Goal: Information Seeking & Learning: Learn about a topic

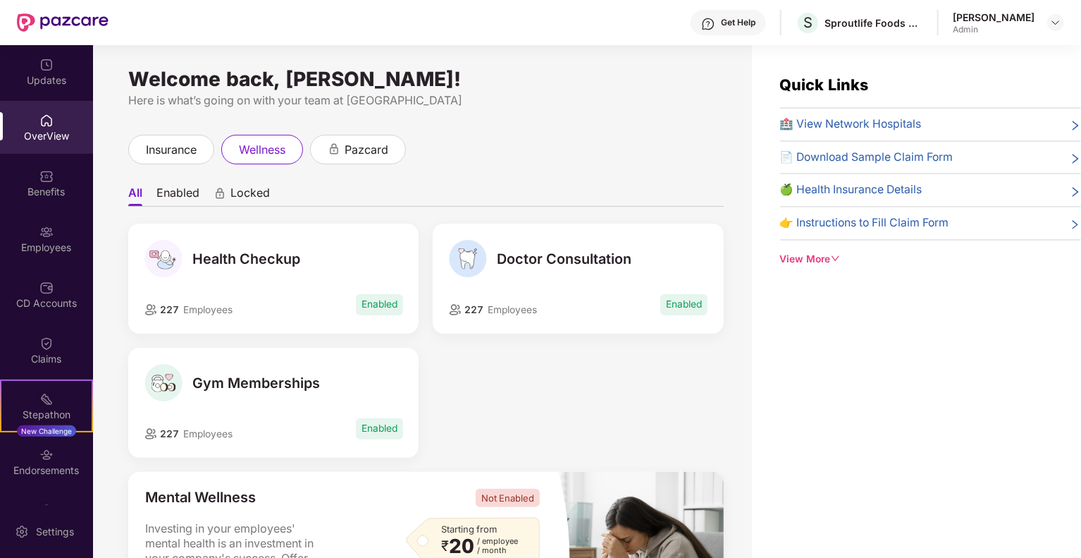
scroll to position [45, 0]
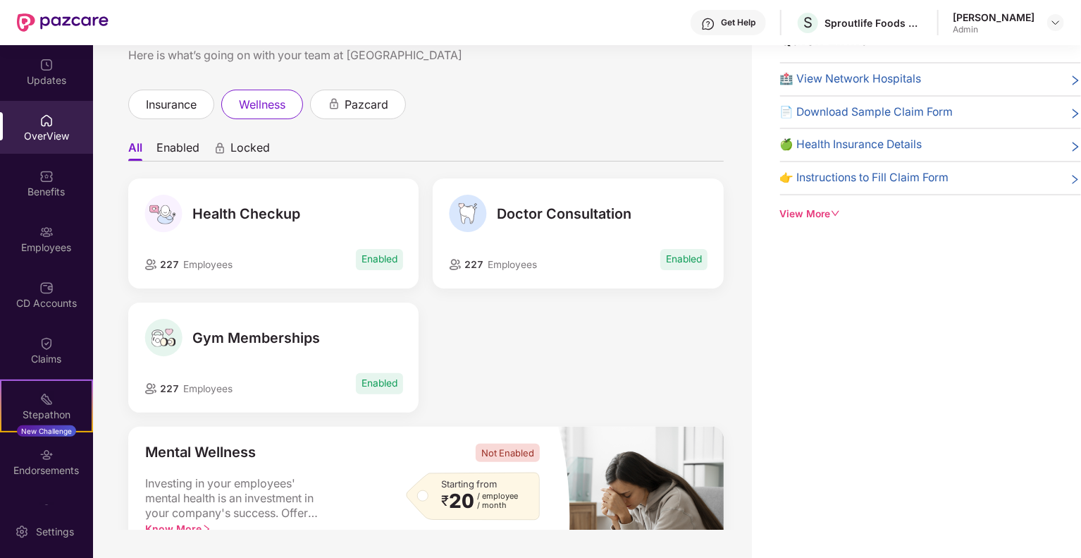
click at [169, 149] on li "Enabled" at bounding box center [177, 150] width 43 height 20
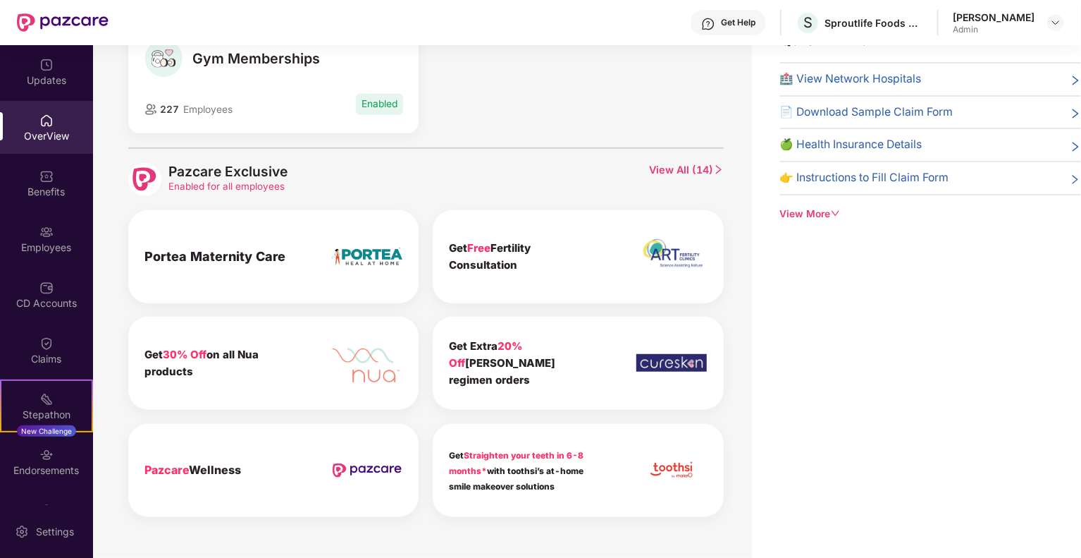
scroll to position [321, 0]
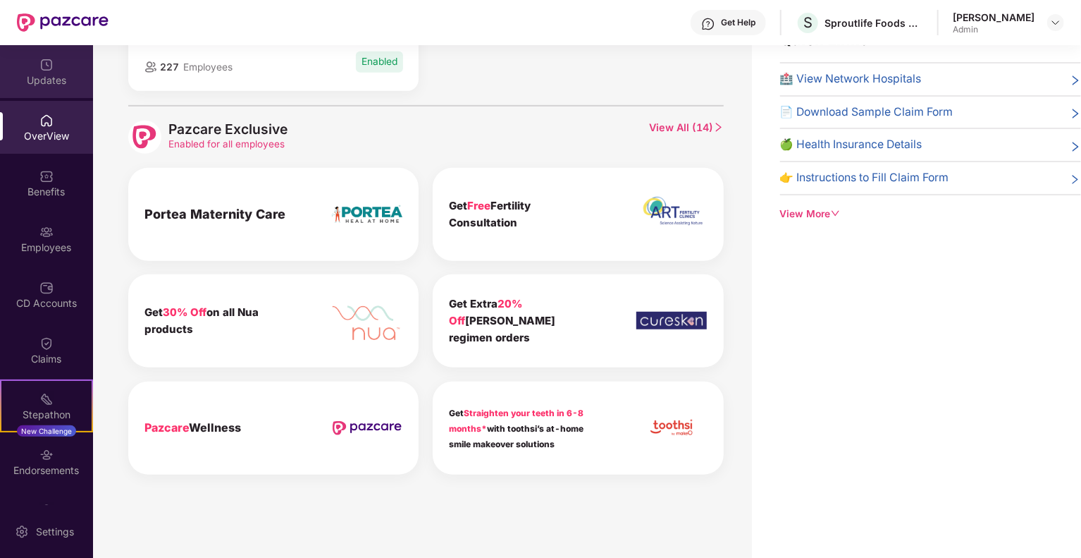
click at [39, 68] on img at bounding box center [46, 65] width 14 height 14
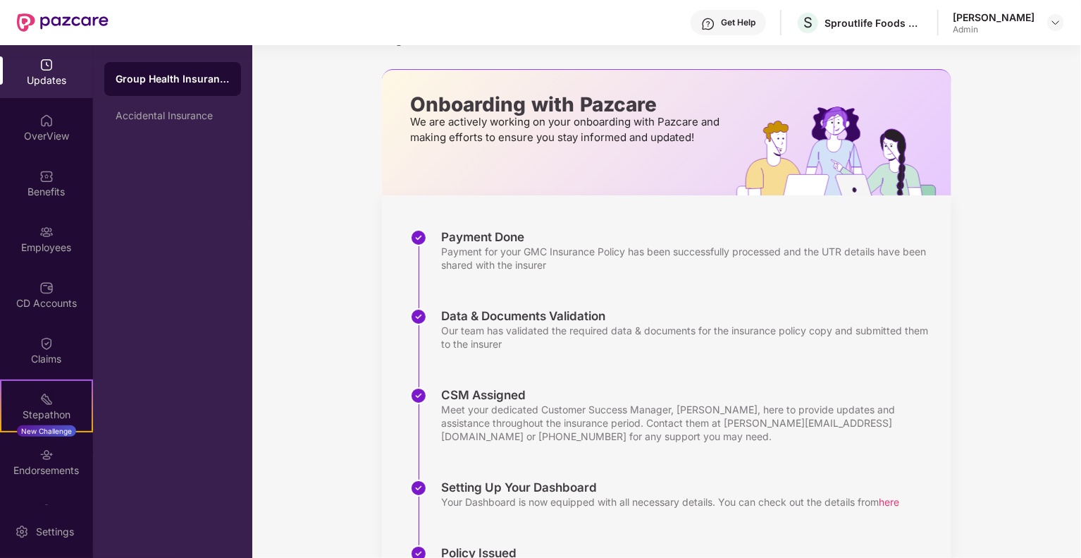
scroll to position [205, 0]
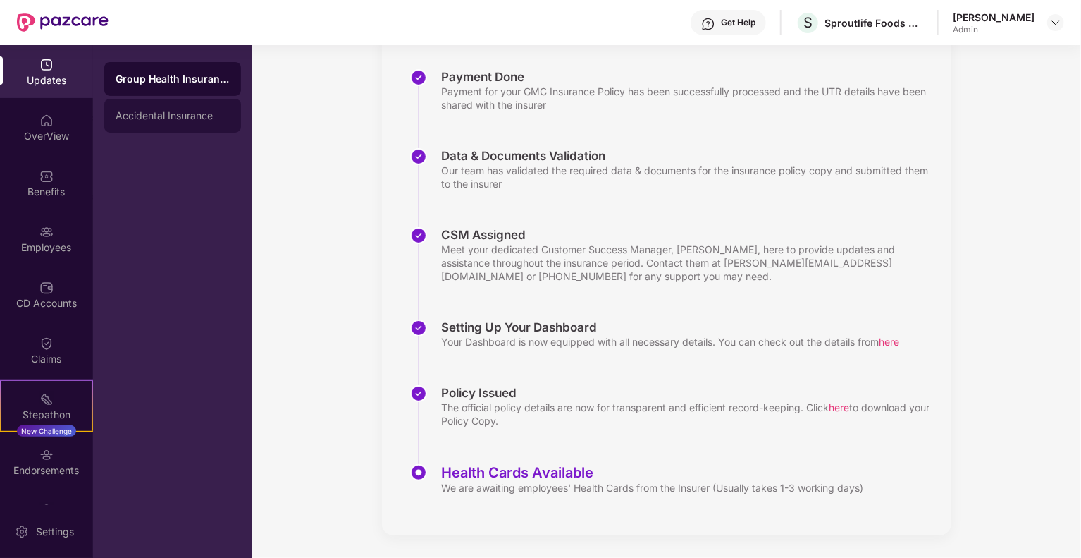
click at [156, 128] on div "Accidental Insurance" at bounding box center [172, 116] width 137 height 34
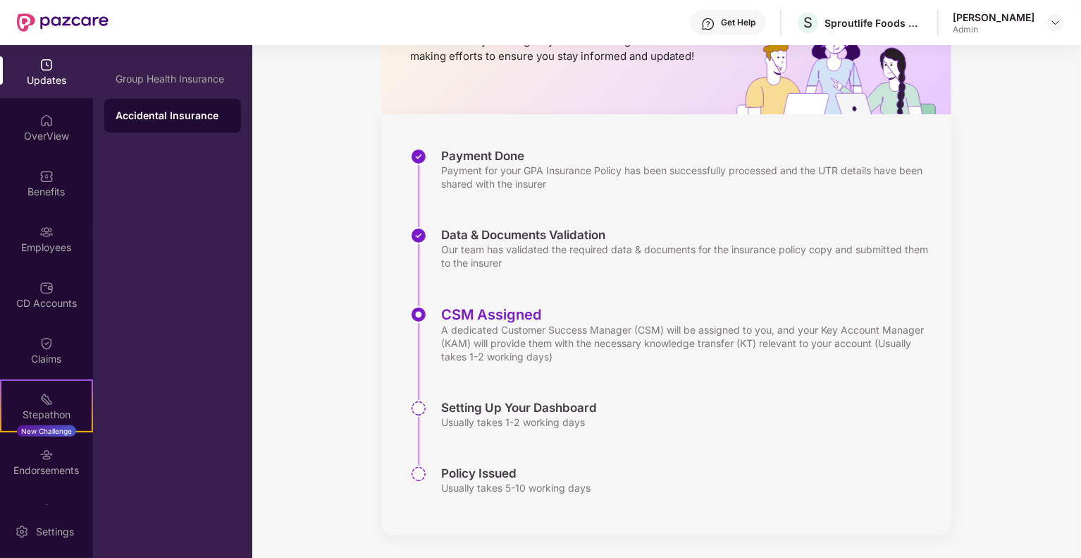
scroll to position [126, 0]
click at [181, 80] on div "Group Health Insurance" at bounding box center [173, 78] width 114 height 11
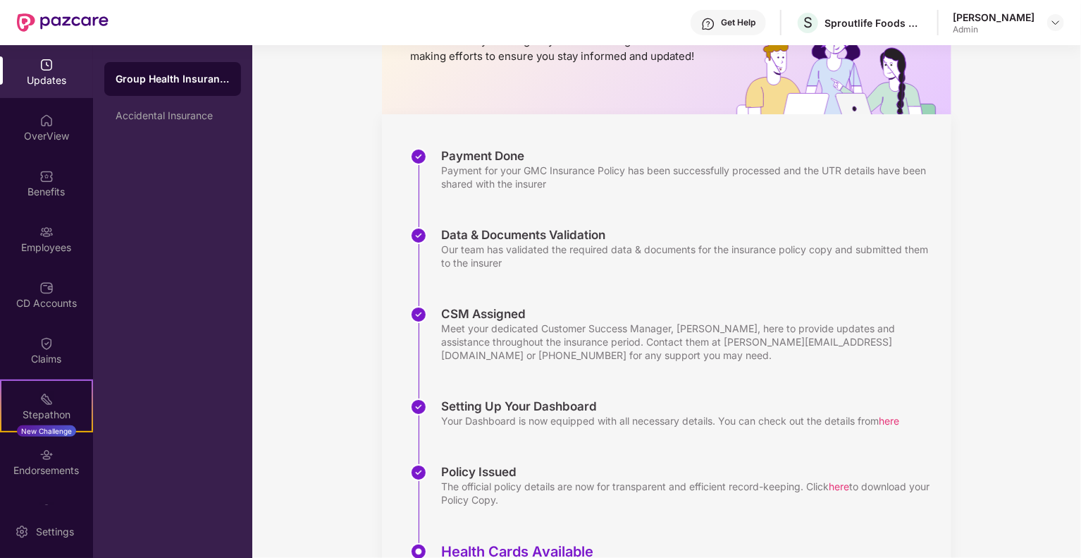
scroll to position [205, 0]
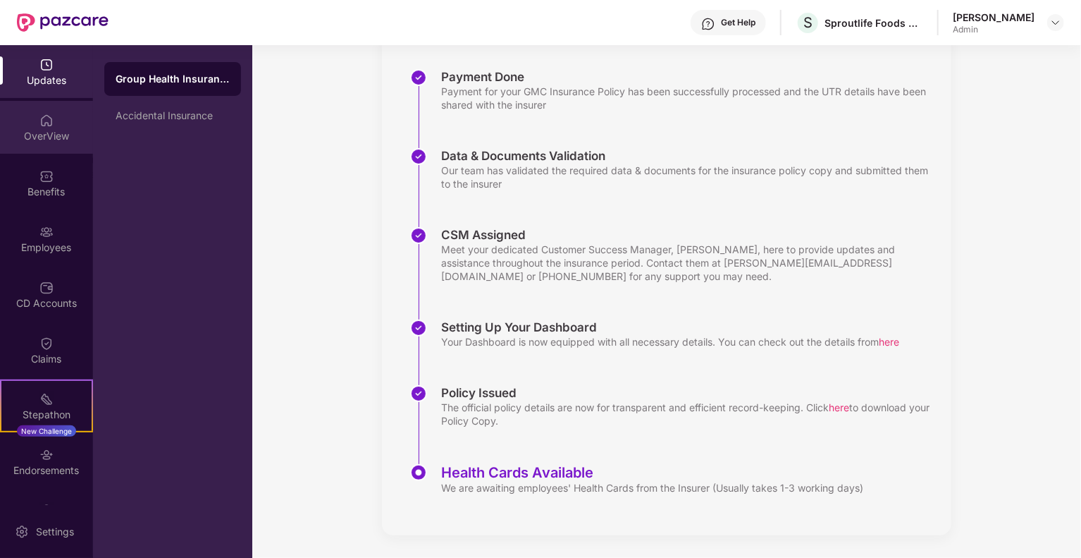
click at [54, 117] on div "OverView" at bounding box center [46, 127] width 93 height 53
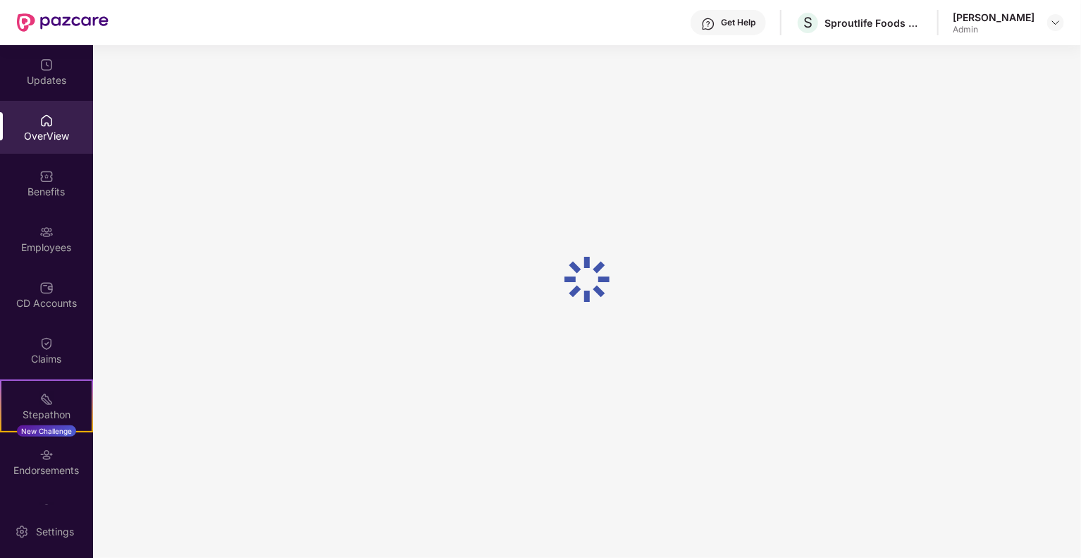
scroll to position [45, 0]
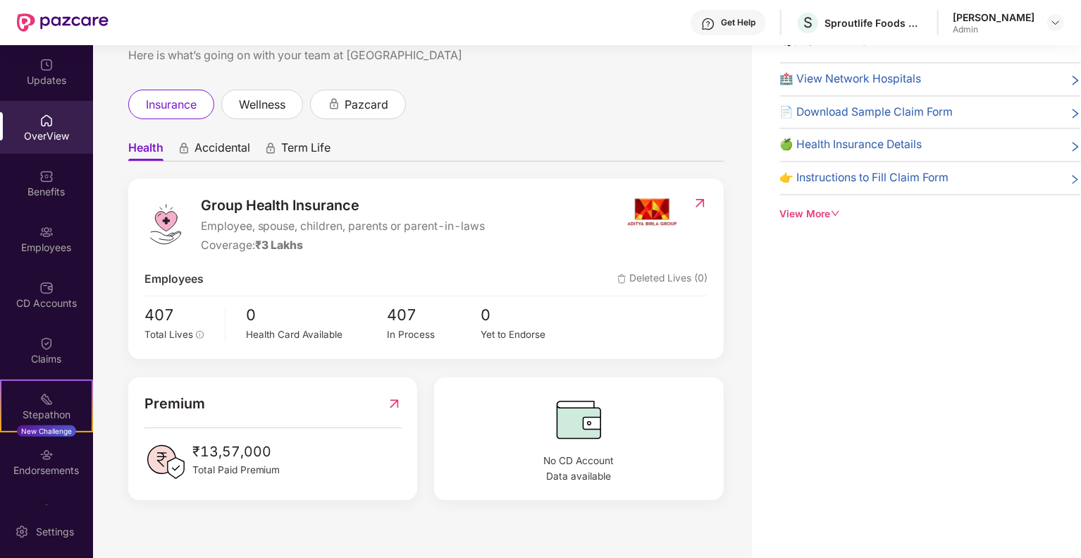
click at [59, 202] on div "Benefits" at bounding box center [46, 182] width 93 height 53
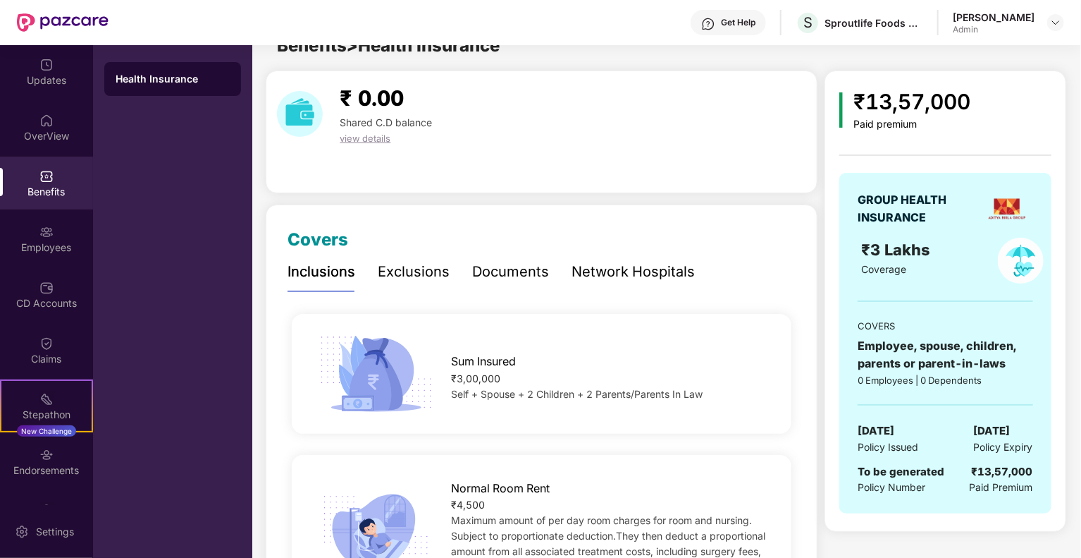
scroll to position [205, 0]
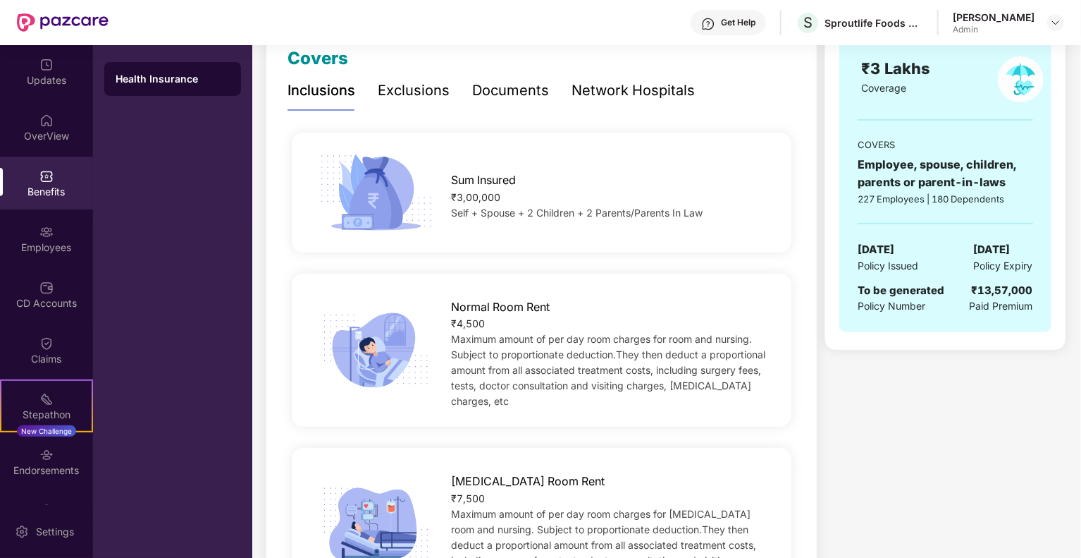
click at [405, 90] on div "Exclusions" at bounding box center [414, 91] width 72 height 22
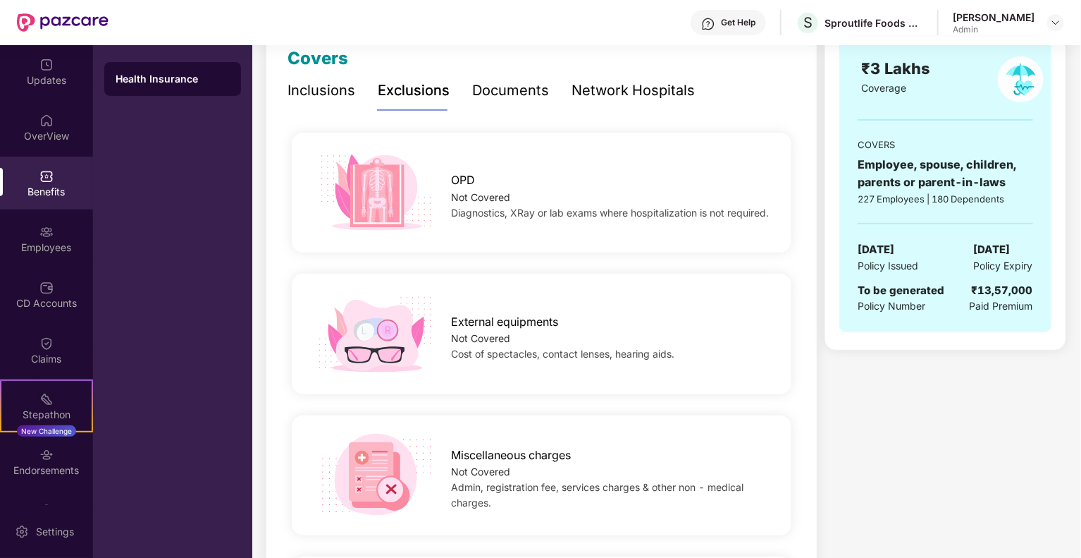
click at [495, 87] on div "Documents" at bounding box center [510, 91] width 77 height 22
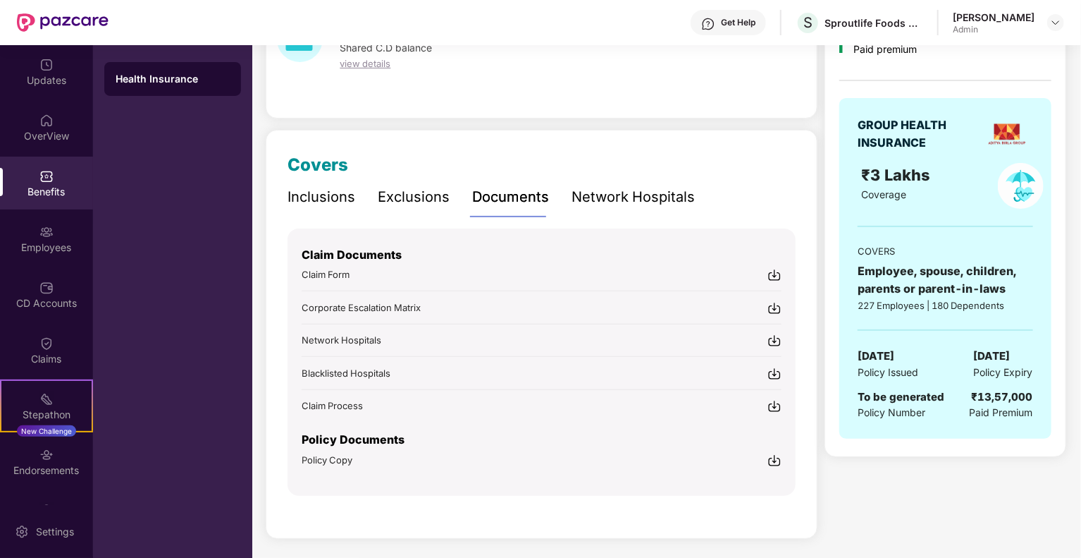
scroll to position [0, 0]
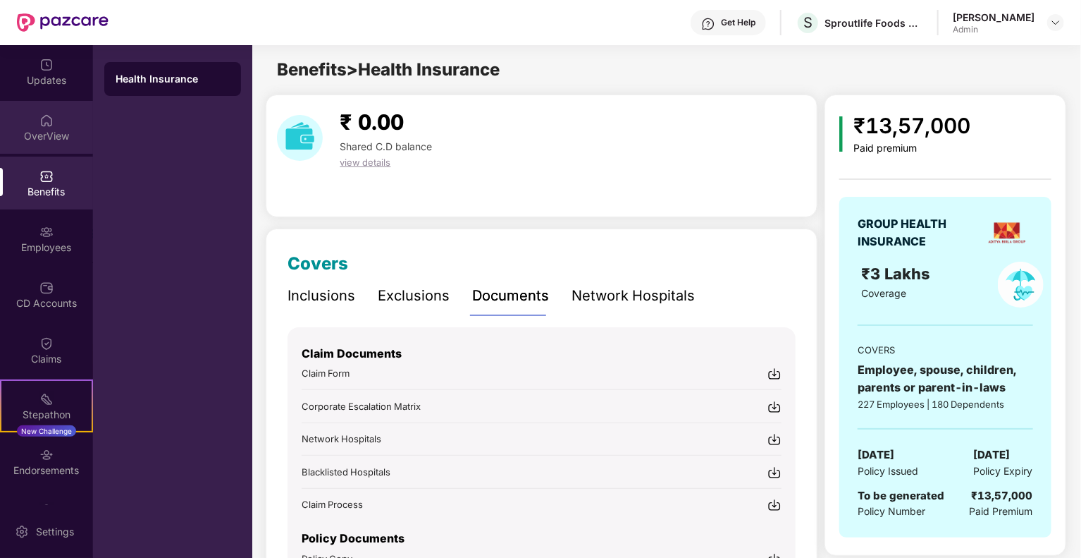
click at [37, 121] on div "OverView" at bounding box center [46, 127] width 93 height 53
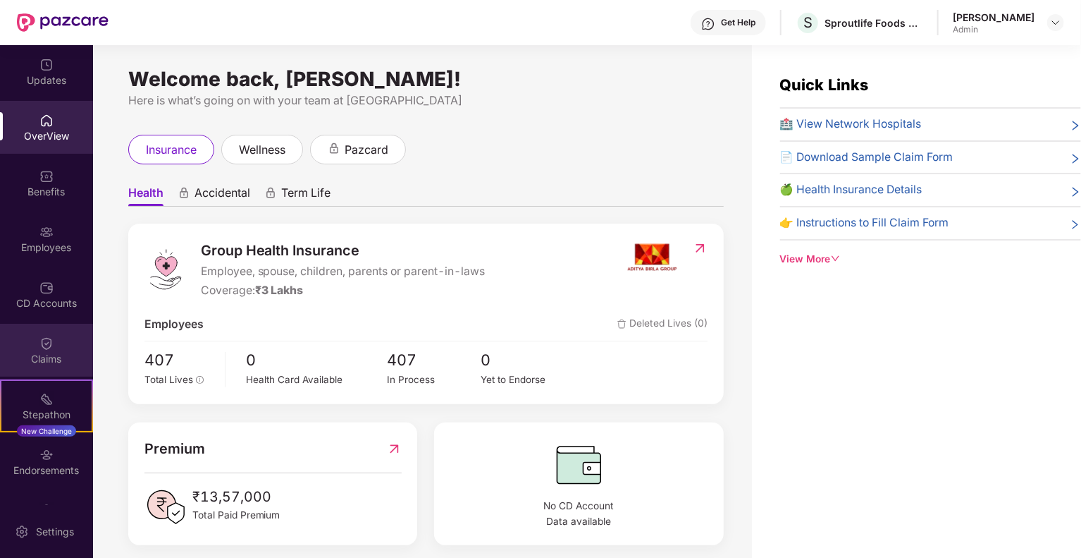
click at [54, 349] on div "Claims" at bounding box center [46, 350] width 93 height 53
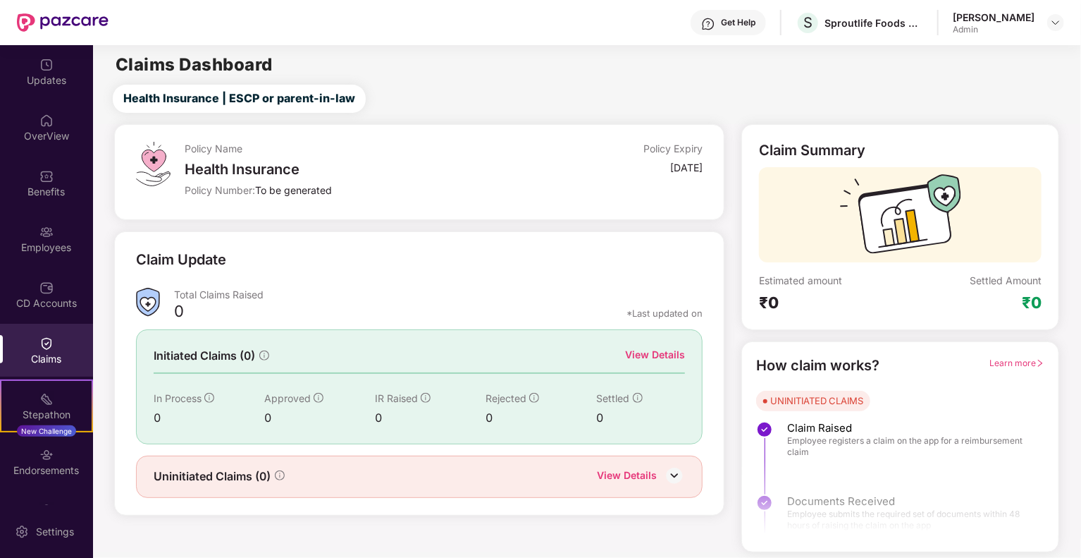
click at [56, 243] on div "Employees" at bounding box center [46, 247] width 93 height 14
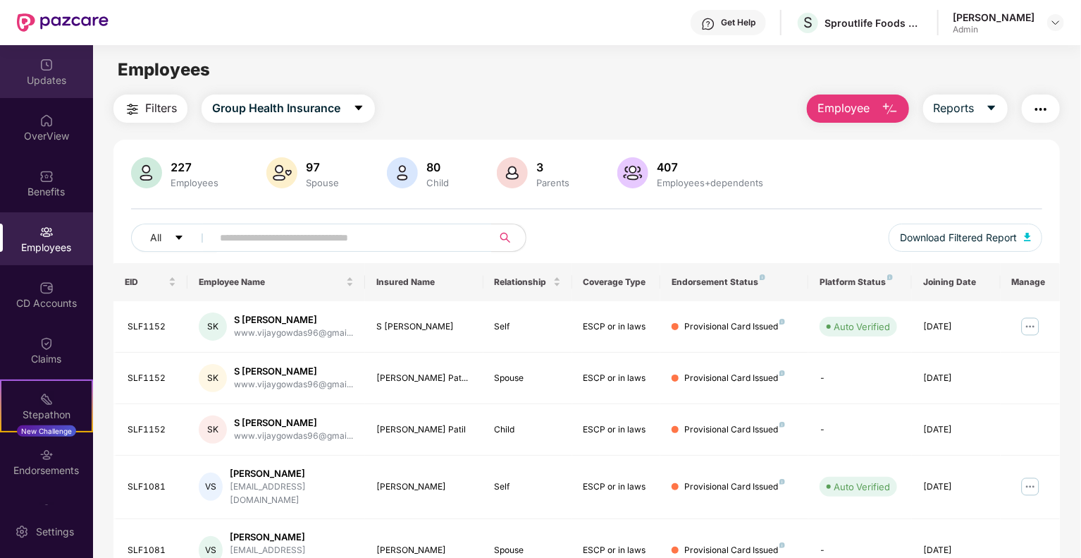
click at [53, 71] on div "Updates" at bounding box center [46, 71] width 93 height 53
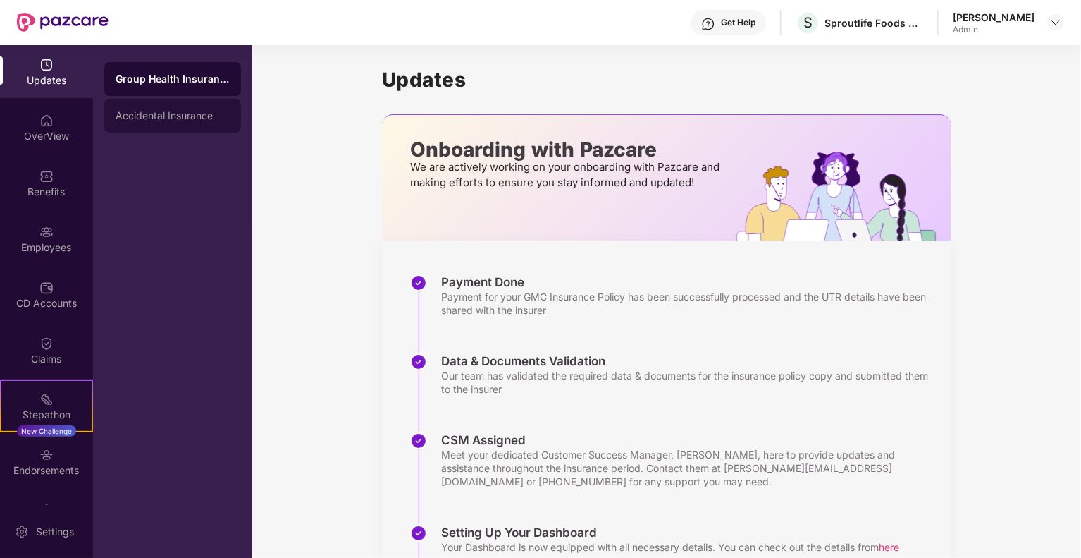
click at [190, 114] on div "Accidental Insurance" at bounding box center [173, 115] width 114 height 11
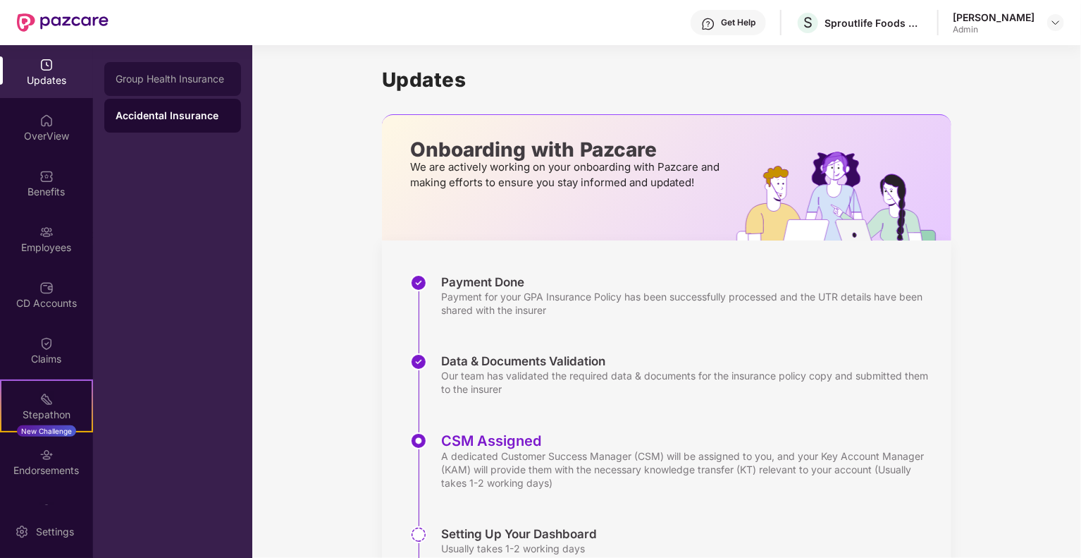
click at [187, 73] on div "Group Health Insurance" at bounding box center [172, 79] width 137 height 34
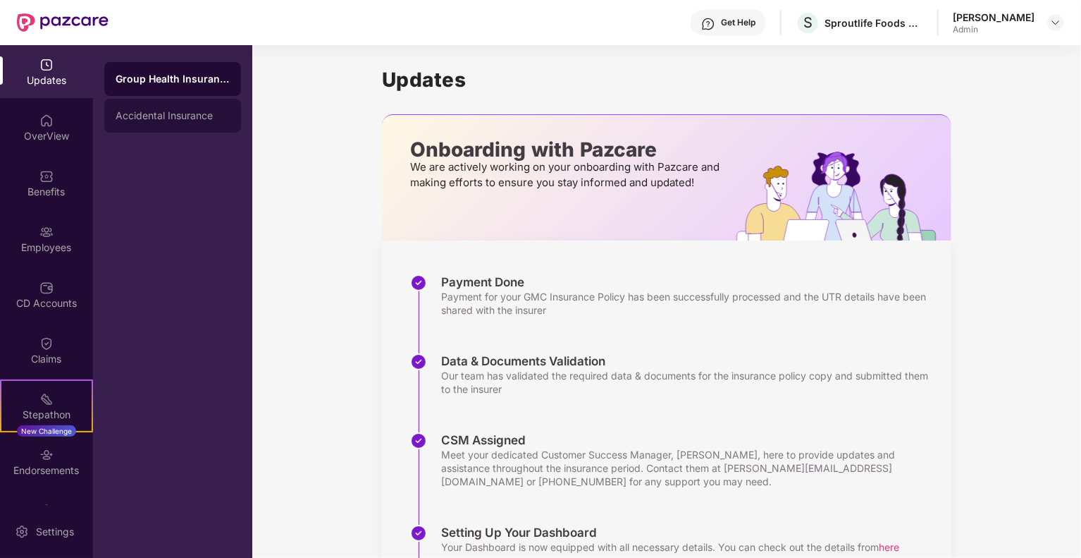
click at [180, 111] on div "Accidental Insurance" at bounding box center [173, 115] width 114 height 11
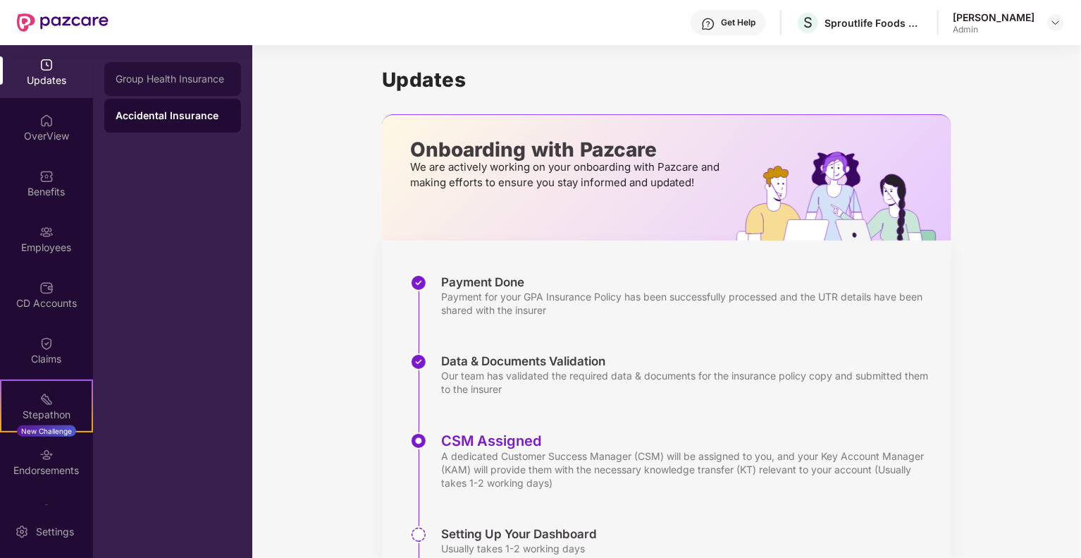
click at [186, 75] on div "Group Health Insurance" at bounding box center [173, 78] width 114 height 11
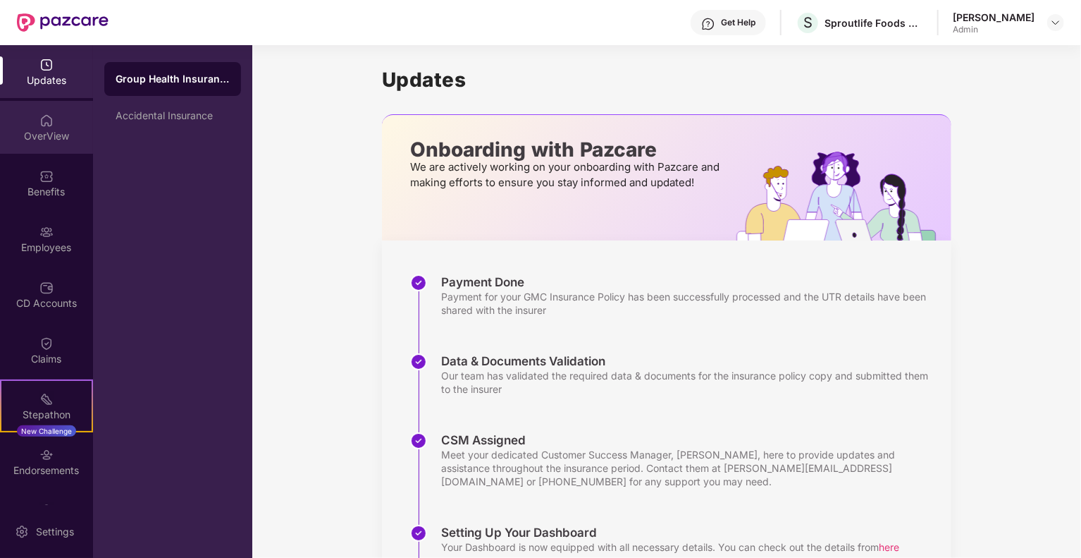
click at [59, 131] on div "OverView" at bounding box center [46, 136] width 93 height 14
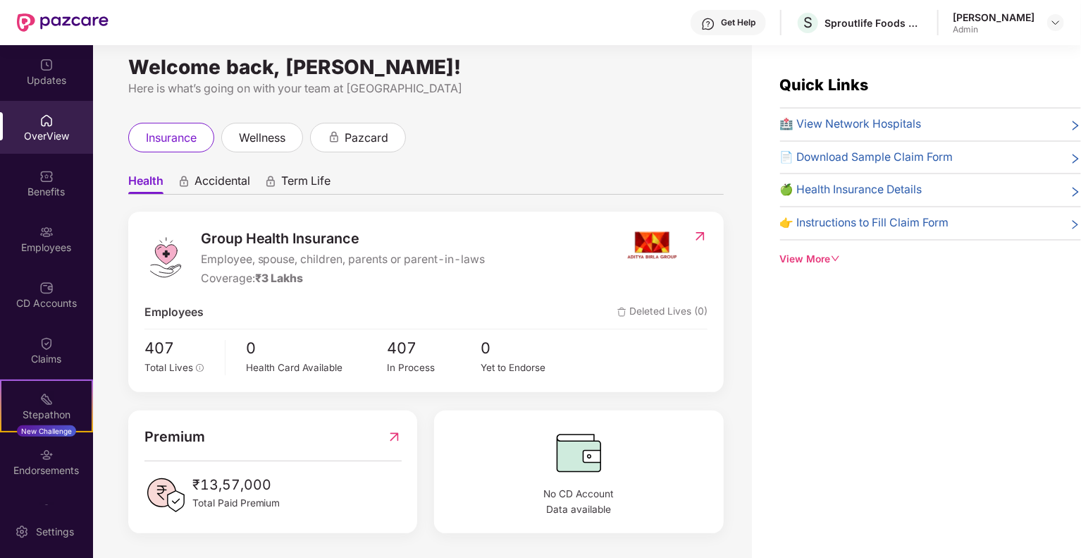
scroll to position [45, 0]
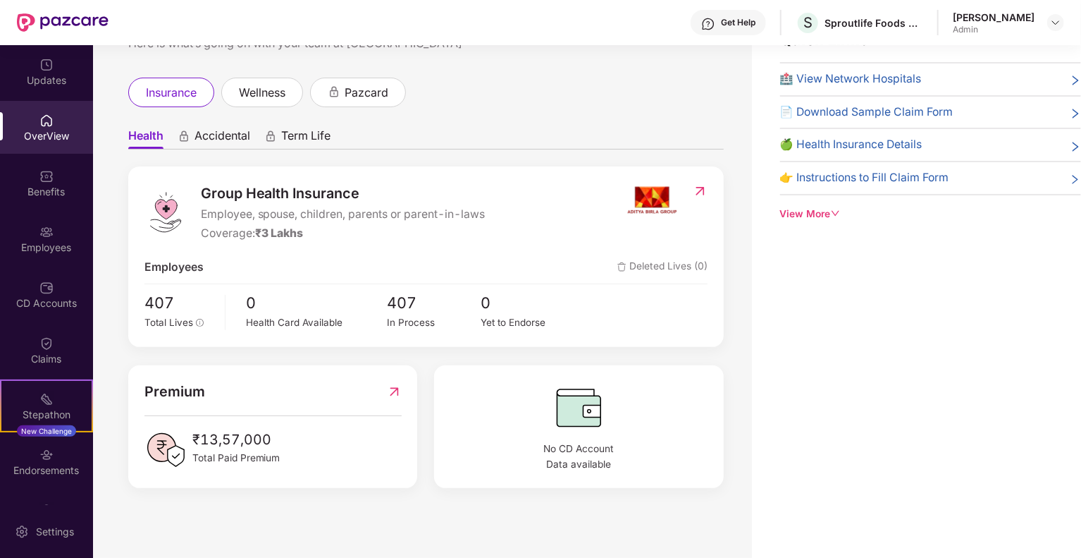
click at [813, 211] on div "View More" at bounding box center [930, 215] width 301 height 16
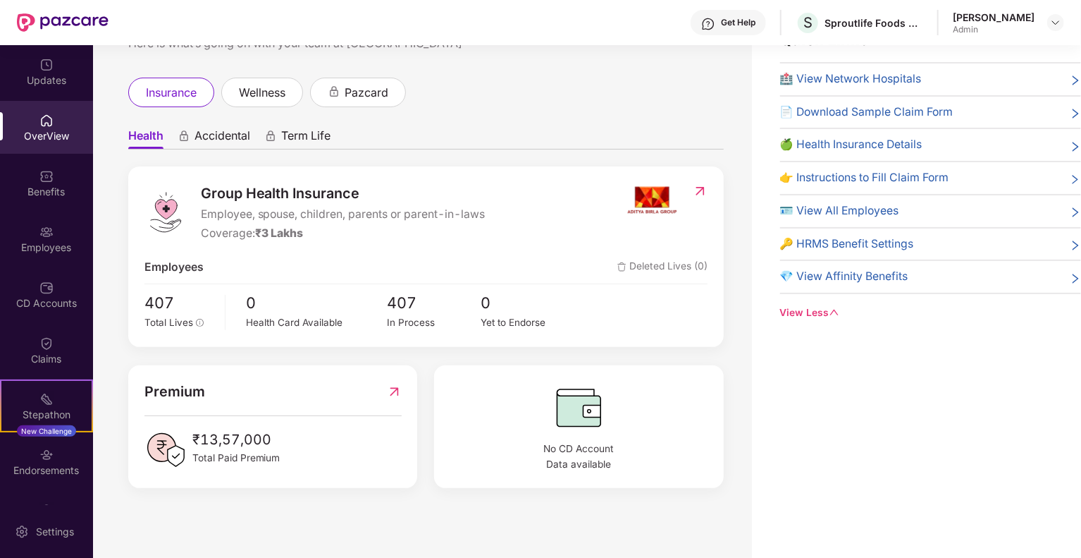
click at [202, 131] on span "Accidental" at bounding box center [223, 138] width 56 height 20
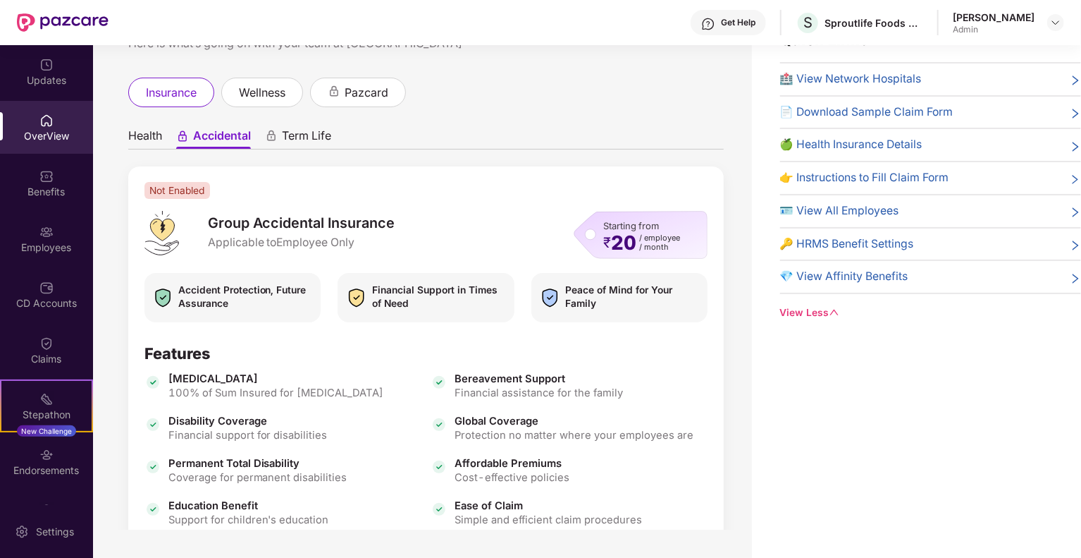
click at [142, 134] on span "Health" at bounding box center [145, 138] width 34 height 20
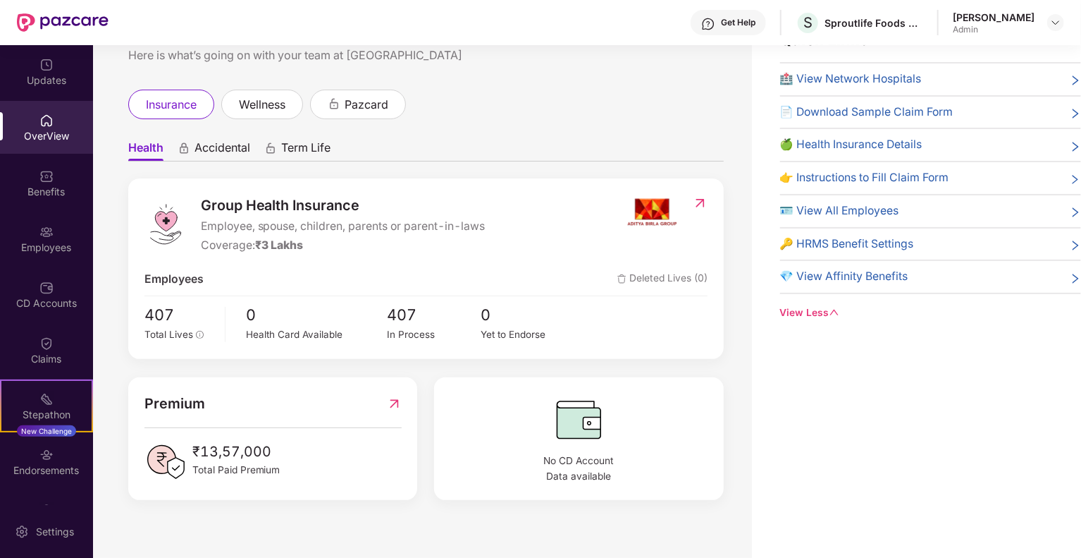
click at [215, 146] on span "Accidental" at bounding box center [223, 150] width 56 height 20
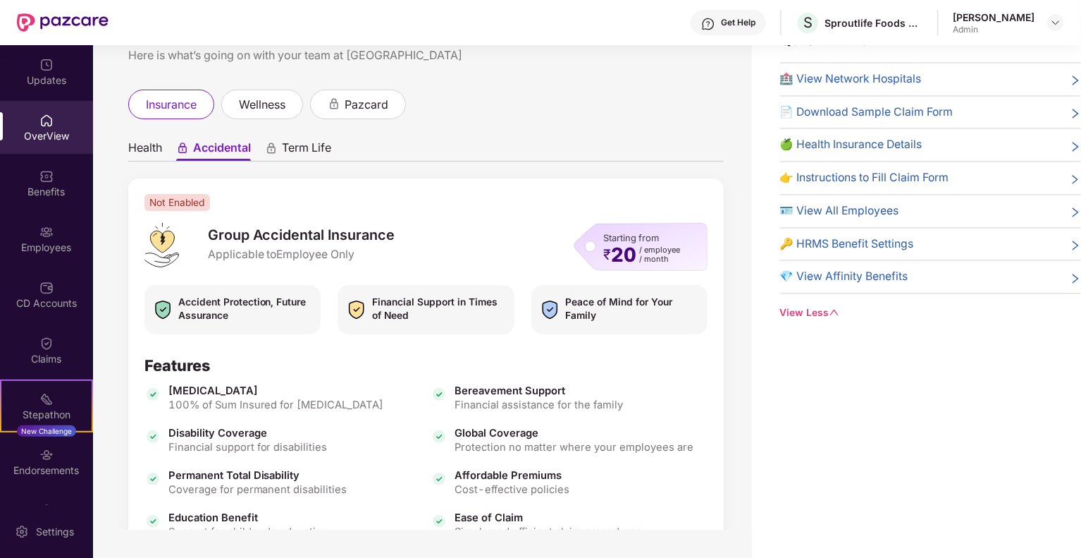
click at [147, 144] on span "Health" at bounding box center [145, 150] width 34 height 20
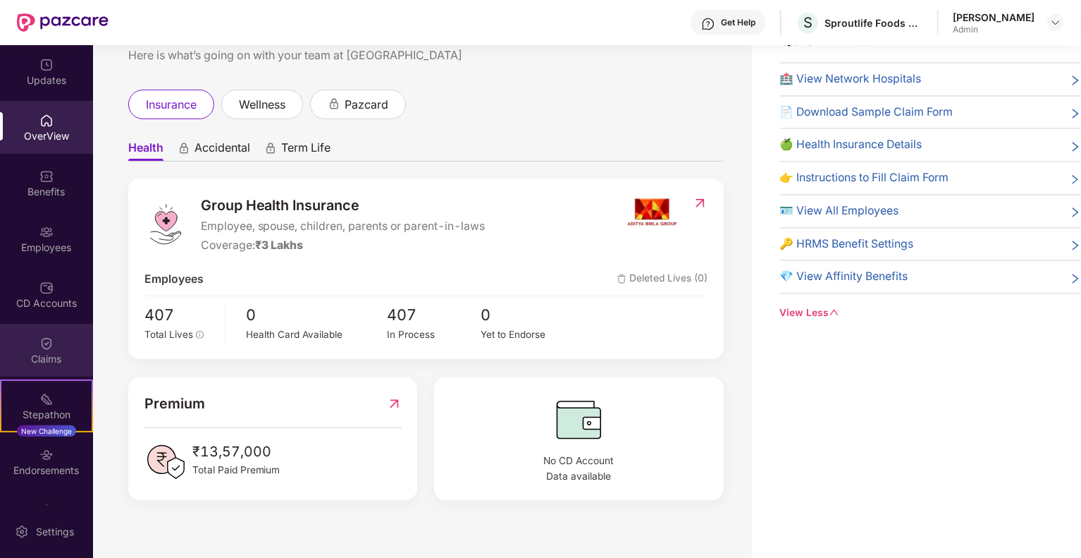
click at [54, 349] on div "Claims" at bounding box center [46, 350] width 93 height 53
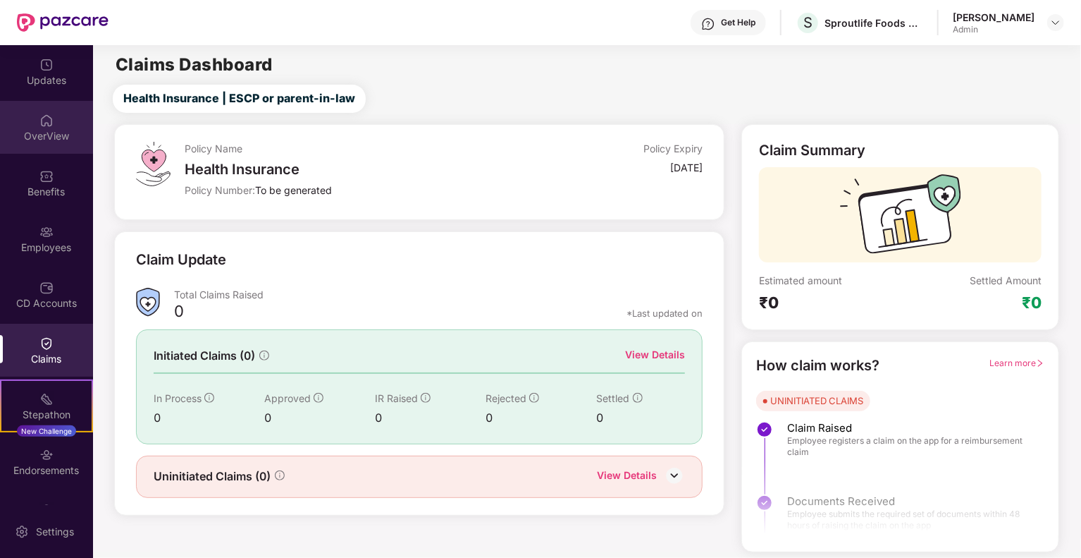
click at [54, 124] on div "OverView" at bounding box center [46, 127] width 93 height 53
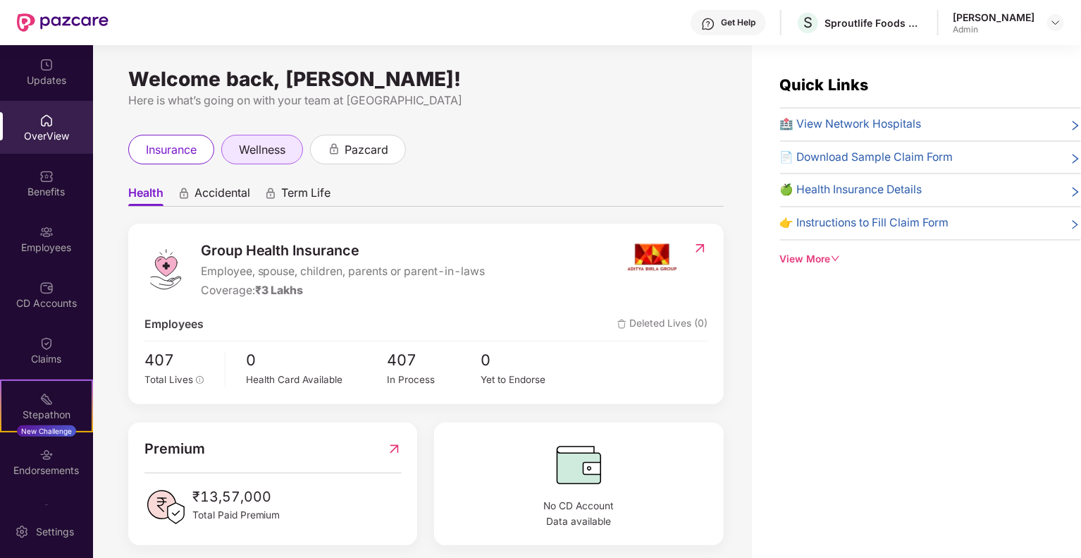
click at [302, 149] on div "wellness" at bounding box center [262, 150] width 82 height 30
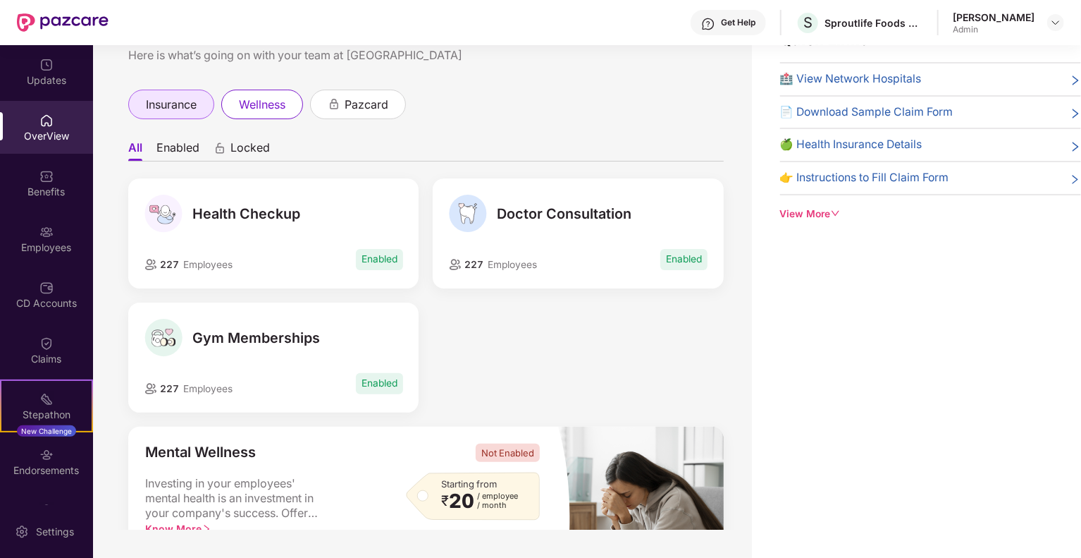
click at [177, 90] on div "insurance" at bounding box center [171, 105] width 86 height 30
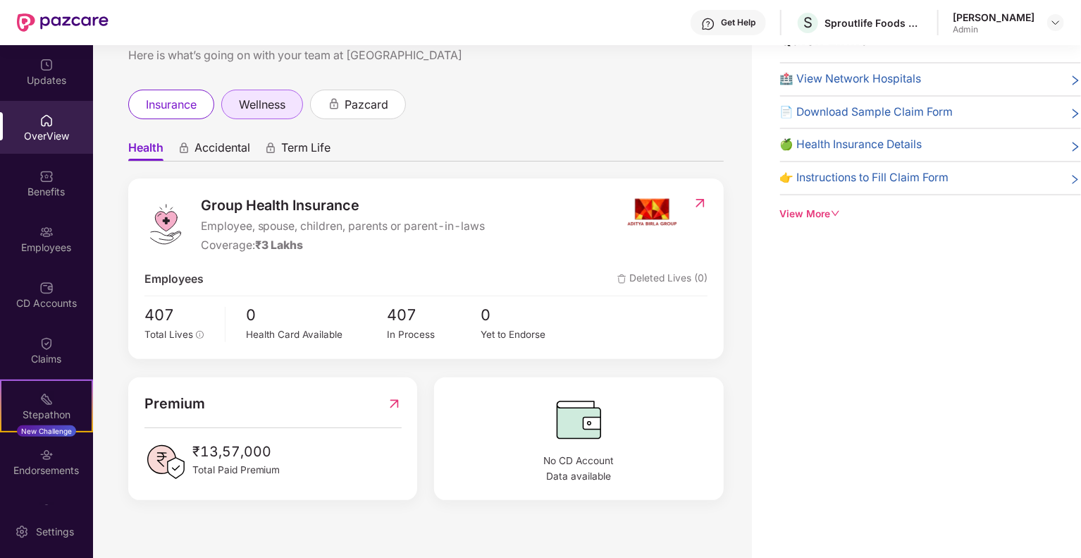
click at [257, 107] on span "wellness" at bounding box center [262, 105] width 47 height 18
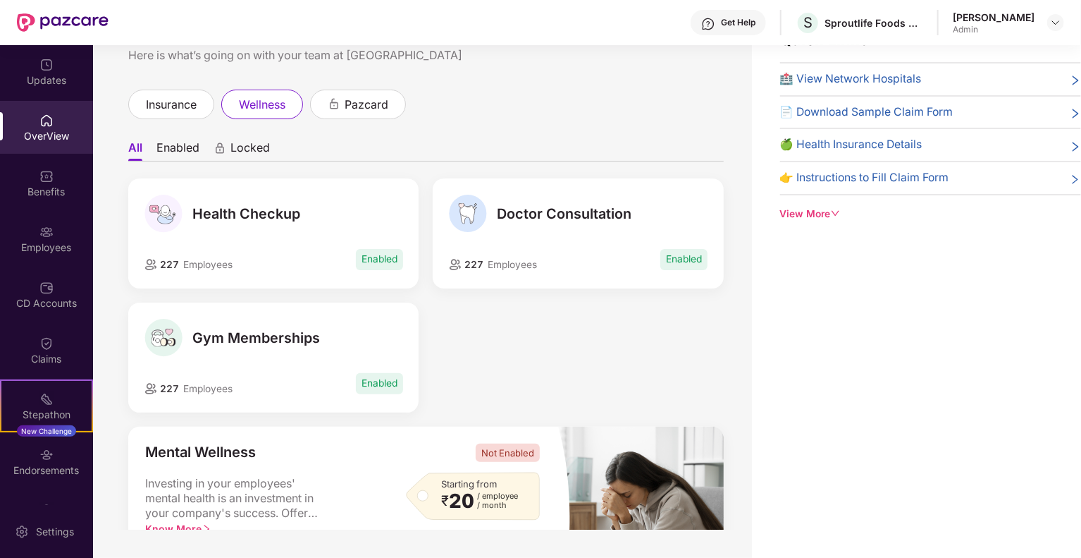
click at [47, 133] on div "OverView" at bounding box center [46, 136] width 93 height 14
click at [45, 264] on div "Employees" at bounding box center [46, 238] width 93 height 53
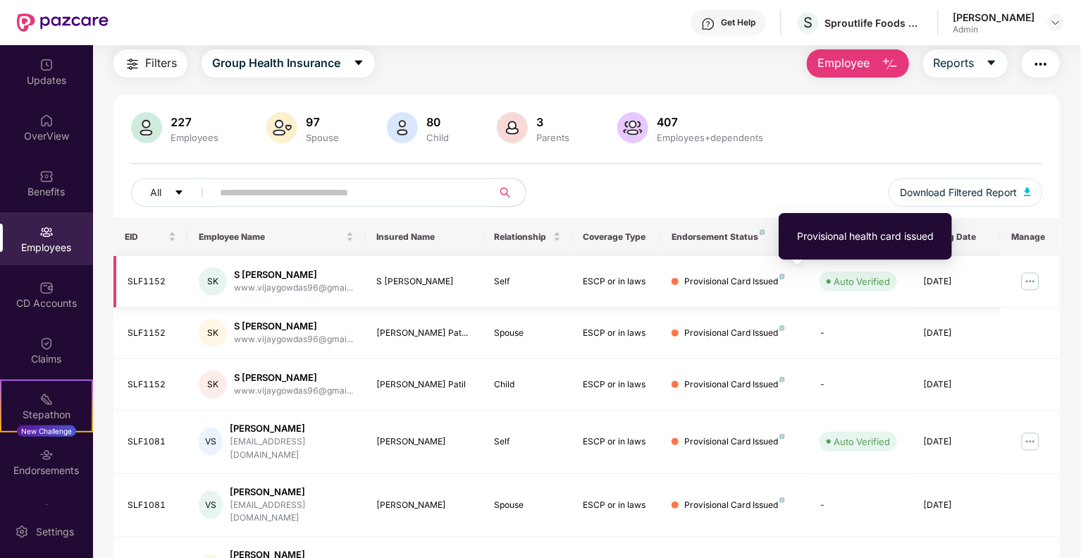
click at [782, 277] on img at bounding box center [783, 276] width 6 height 6
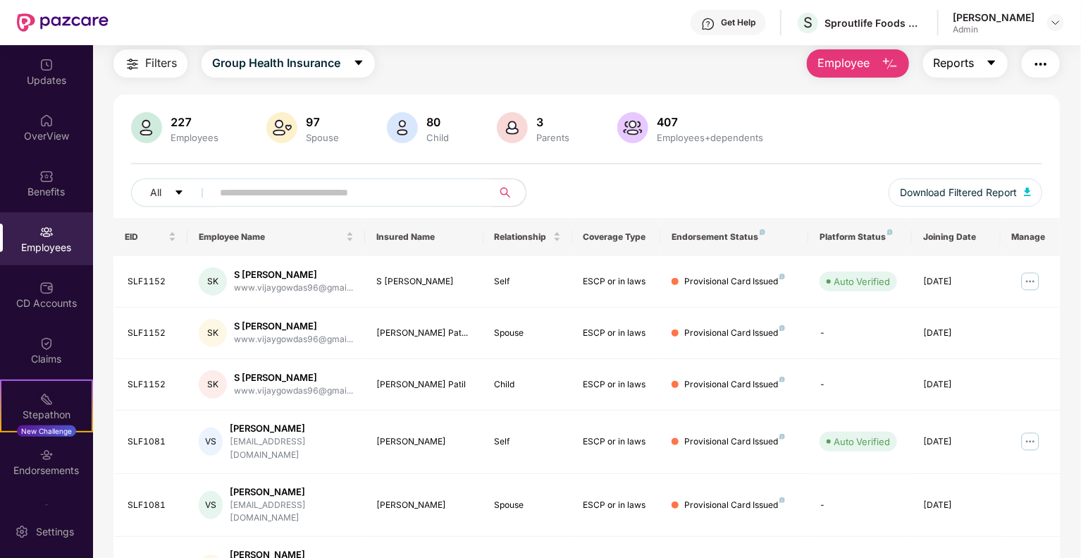
click at [992, 64] on icon "caret-down" at bounding box center [991, 62] width 11 height 11
click at [687, 89] on div "Filters Group Health Insurance Employee Reports 227 Employees 97 Spouse 80 Chil…" at bounding box center [586, 476] width 947 height 854
click at [57, 297] on div "CD Accounts" at bounding box center [46, 303] width 93 height 14
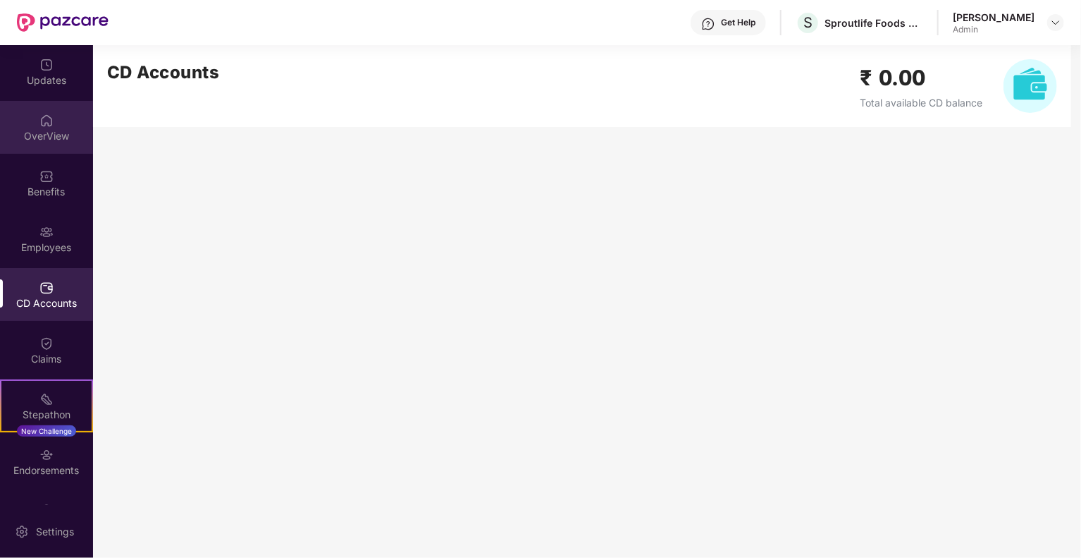
click at [55, 128] on div "OverView" at bounding box center [46, 127] width 93 height 53
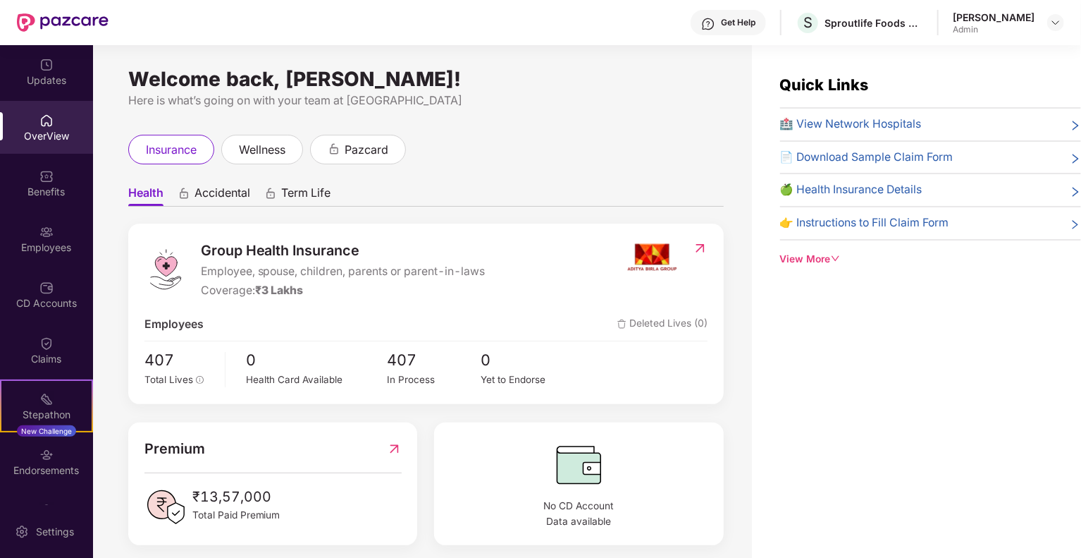
scroll to position [42, 0]
